Goal: Browse casually

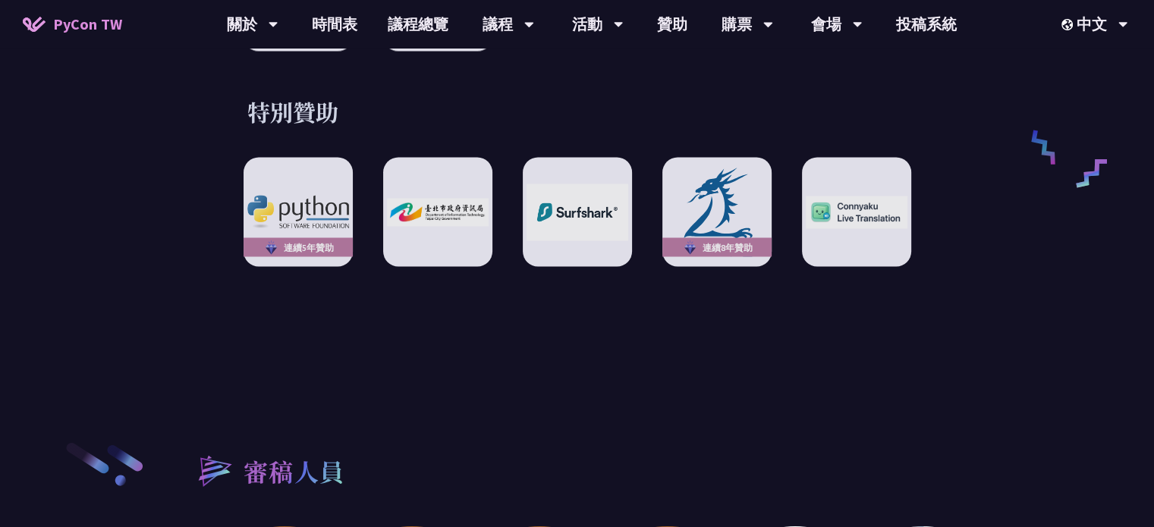
scroll to position [2654, 0]
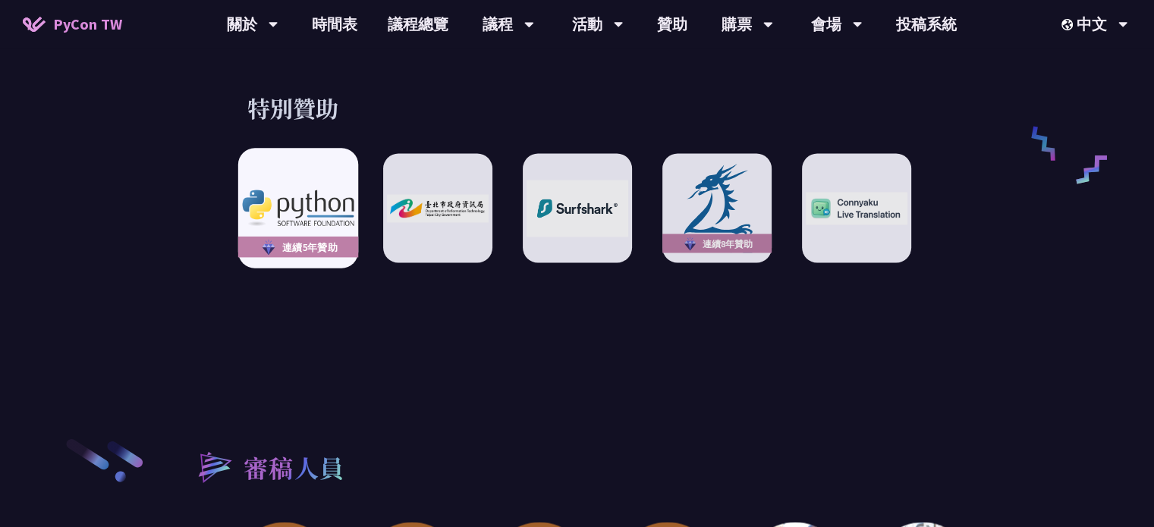
click at [328, 212] on div "連續5年贊助" at bounding box center [297, 208] width 120 height 120
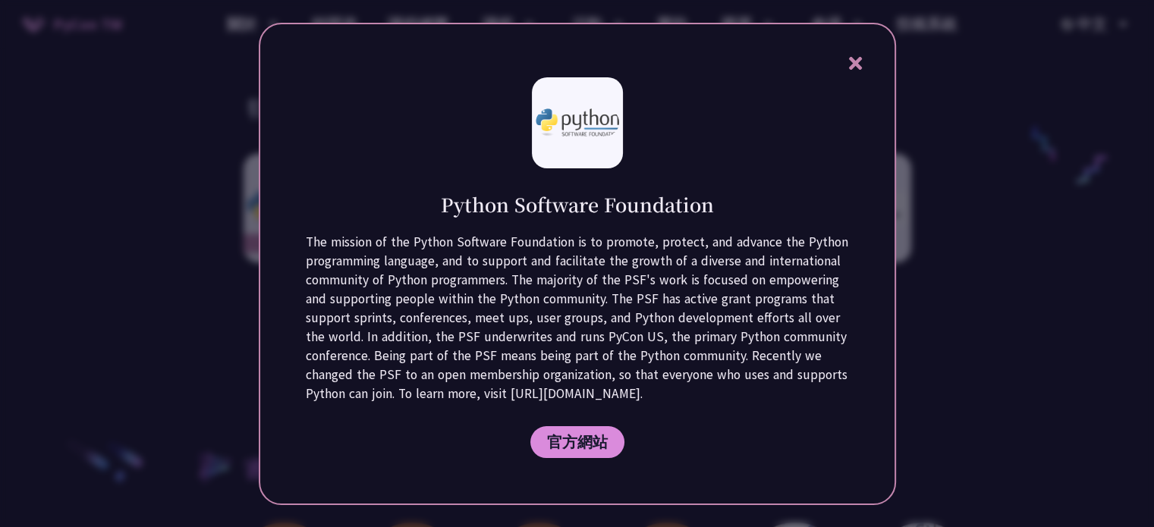
click at [870, 56] on div "Python Software Foundation The mission of the Python Software Foundation is to …" at bounding box center [577, 264] width 637 height 482
click at [862, 60] on icon at bounding box center [855, 63] width 19 height 19
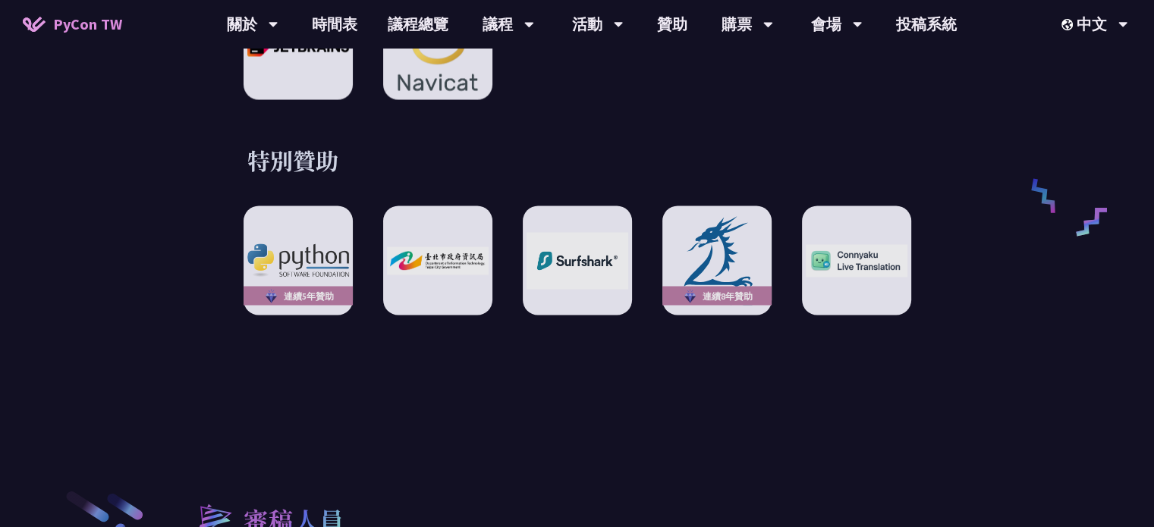
scroll to position [2351, 0]
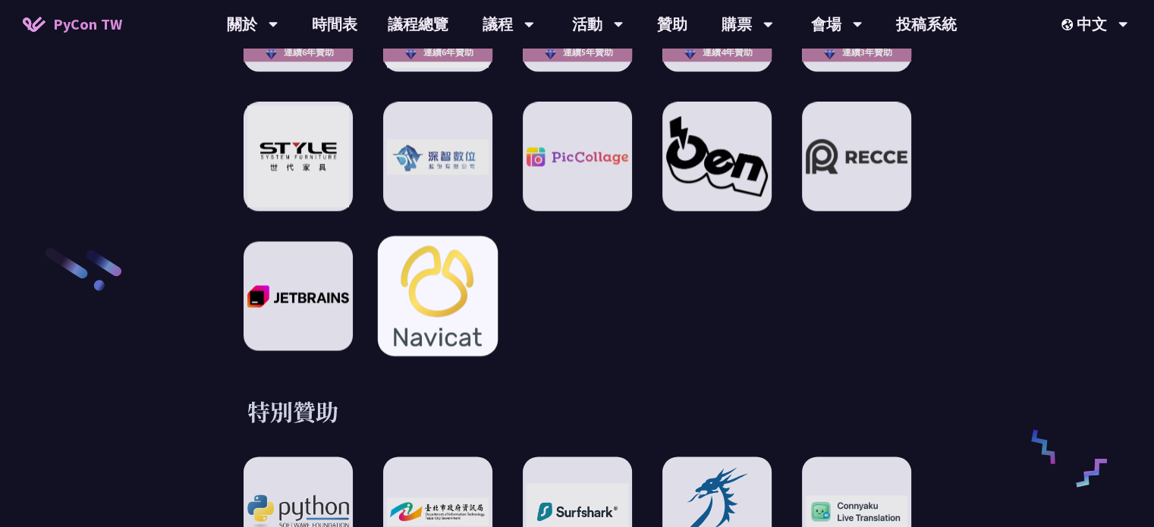
click at [432, 259] on img at bounding box center [436, 296] width 111 height 120
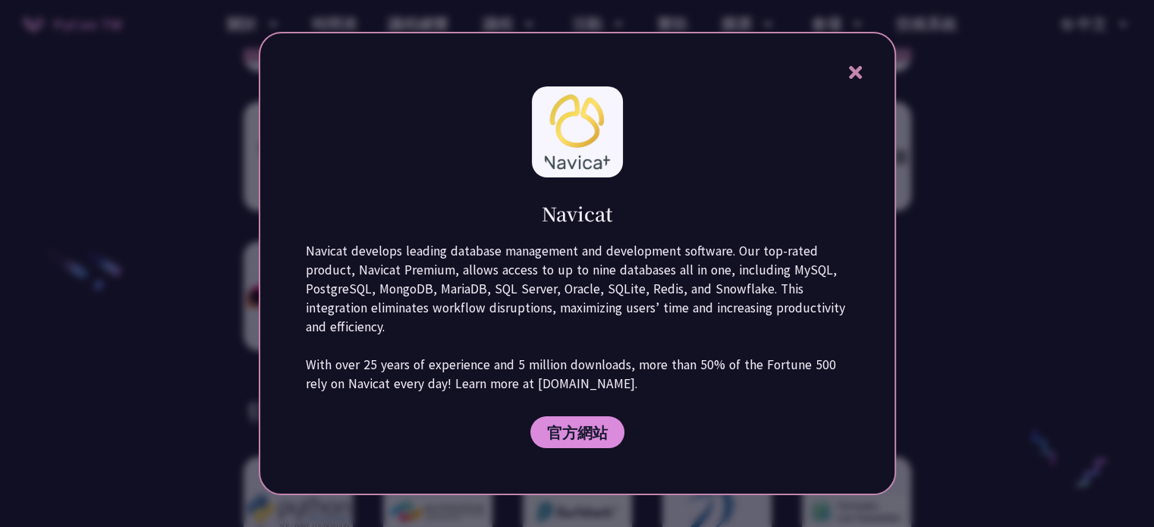
click at [858, 66] on icon at bounding box center [855, 72] width 19 height 19
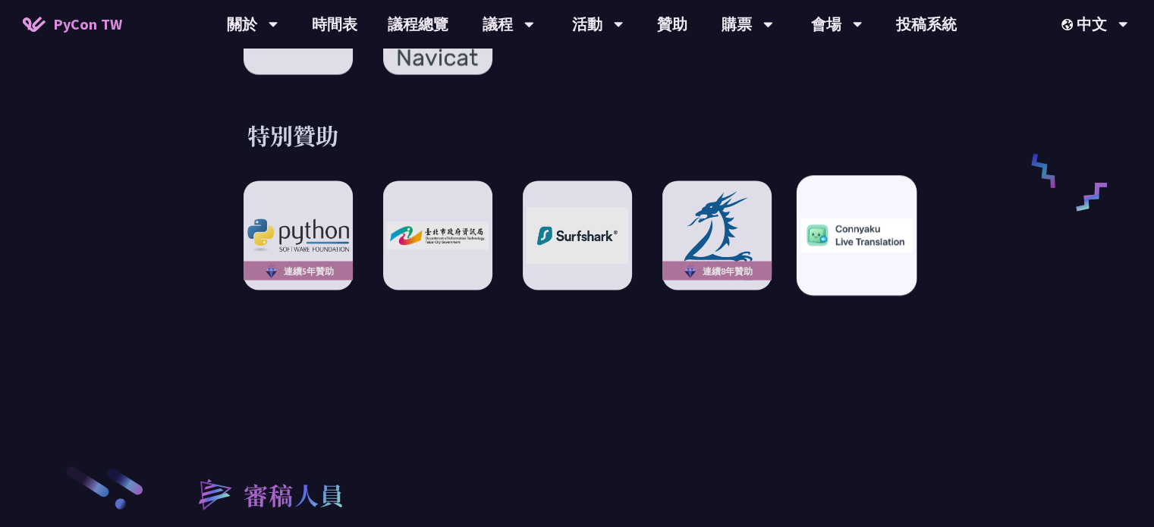
scroll to position [2654, 0]
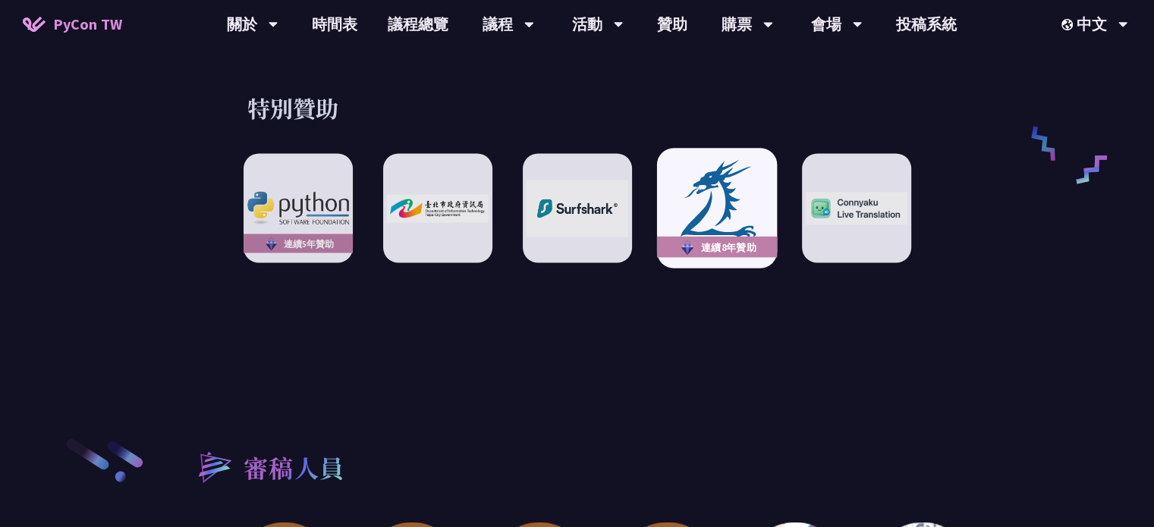
click at [716, 200] on img at bounding box center [716, 207] width 111 height 103
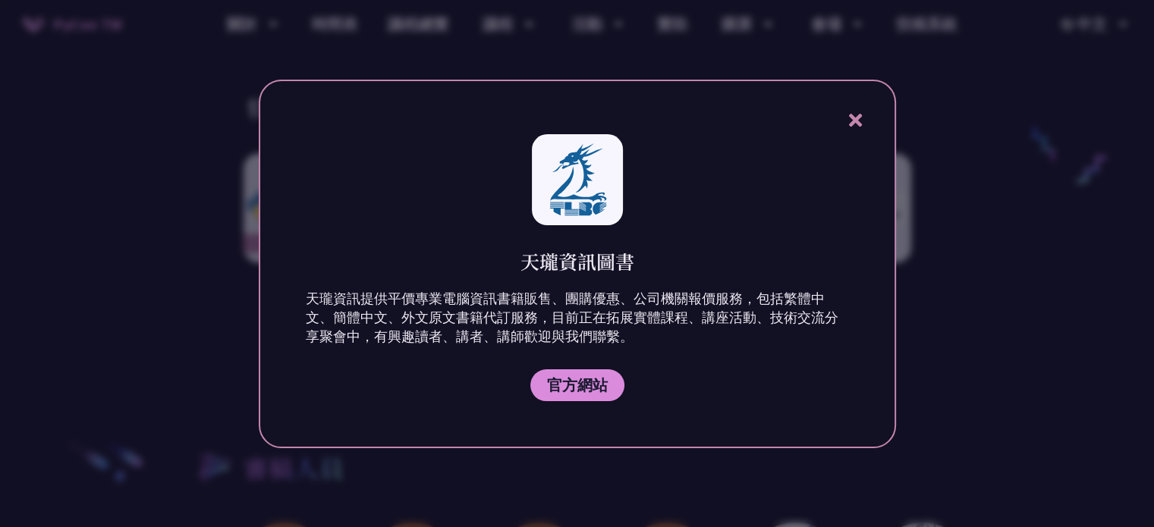
click at [853, 118] on icon at bounding box center [855, 120] width 13 height 13
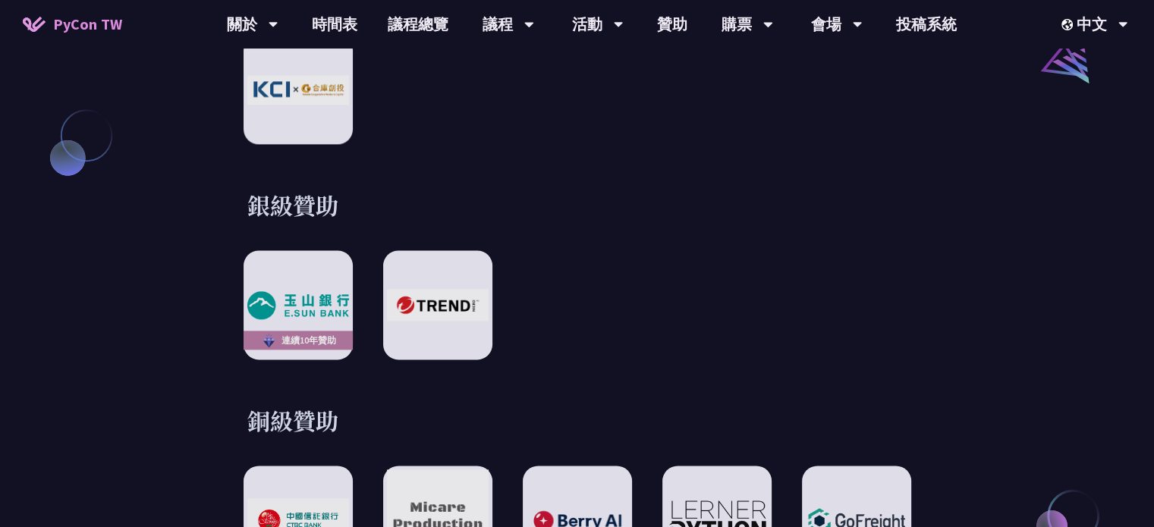
scroll to position [1820, 0]
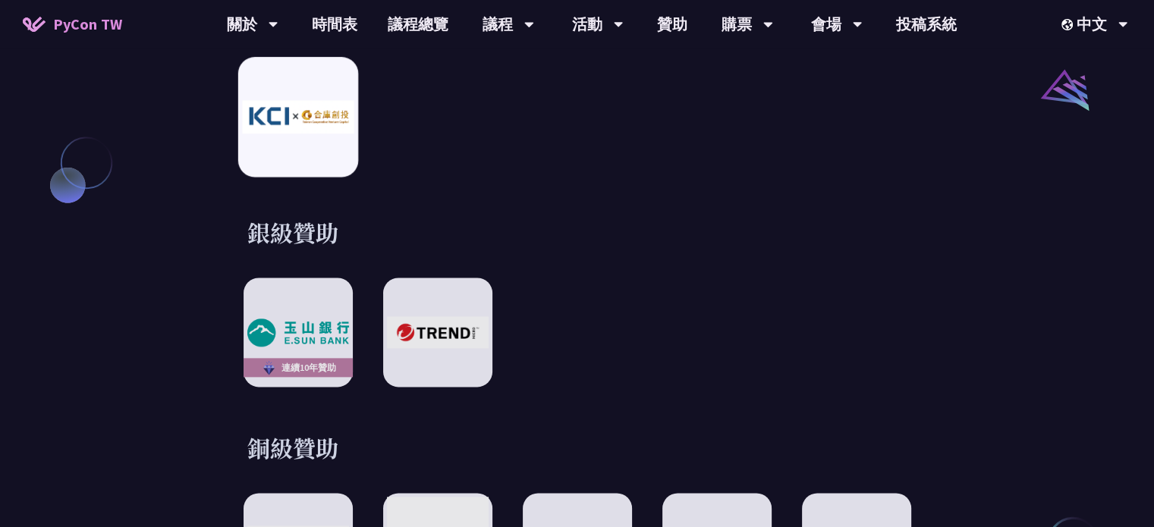
click at [304, 108] on img at bounding box center [297, 117] width 111 height 33
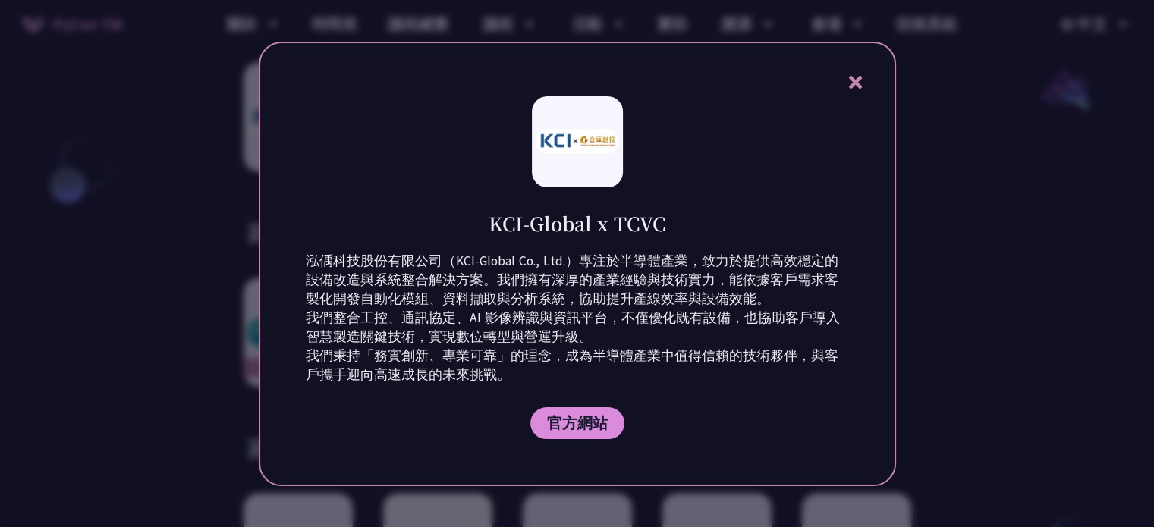
click at [212, 238] on div at bounding box center [577, 263] width 1154 height 527
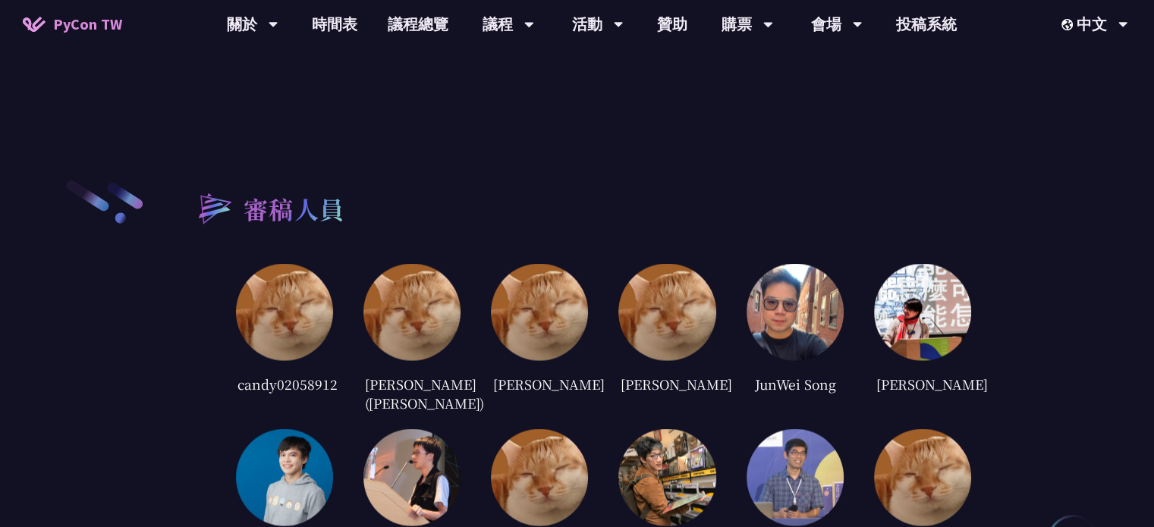
scroll to position [2579, 0]
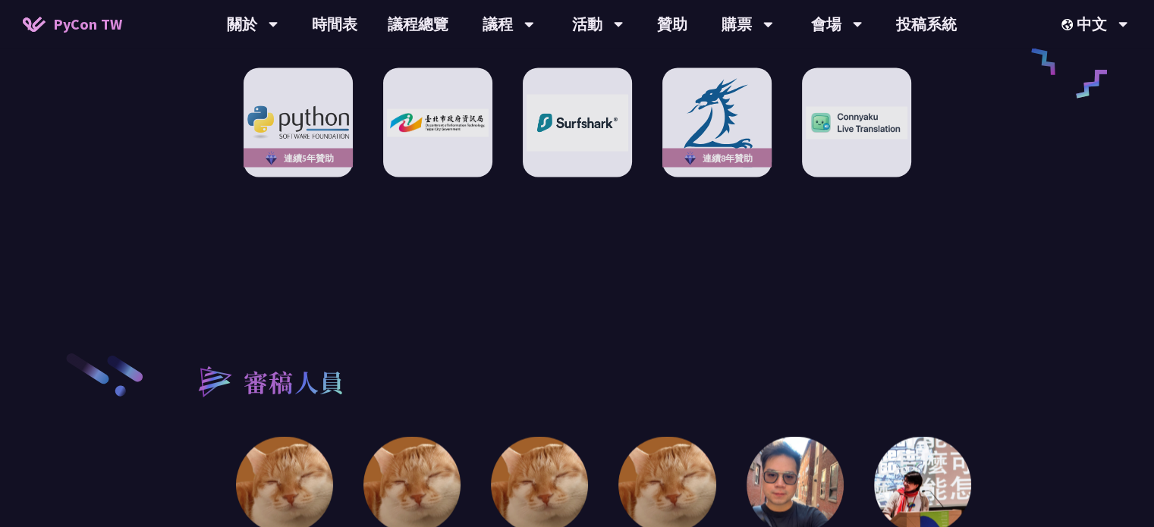
scroll to position [2730, 0]
